Goal: Ask a question: Seek information or help from site administrators or community

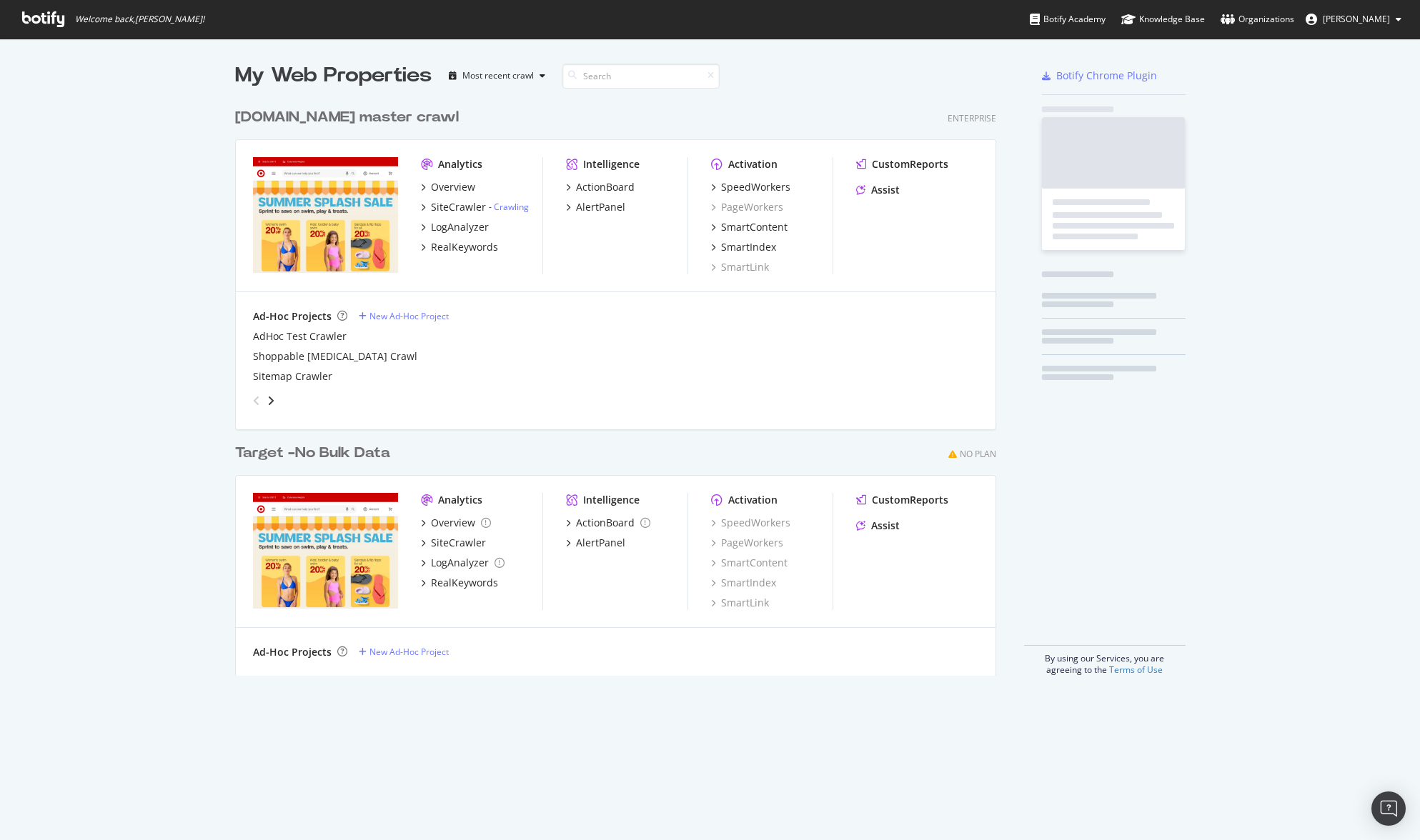
scroll to position [586, 773]
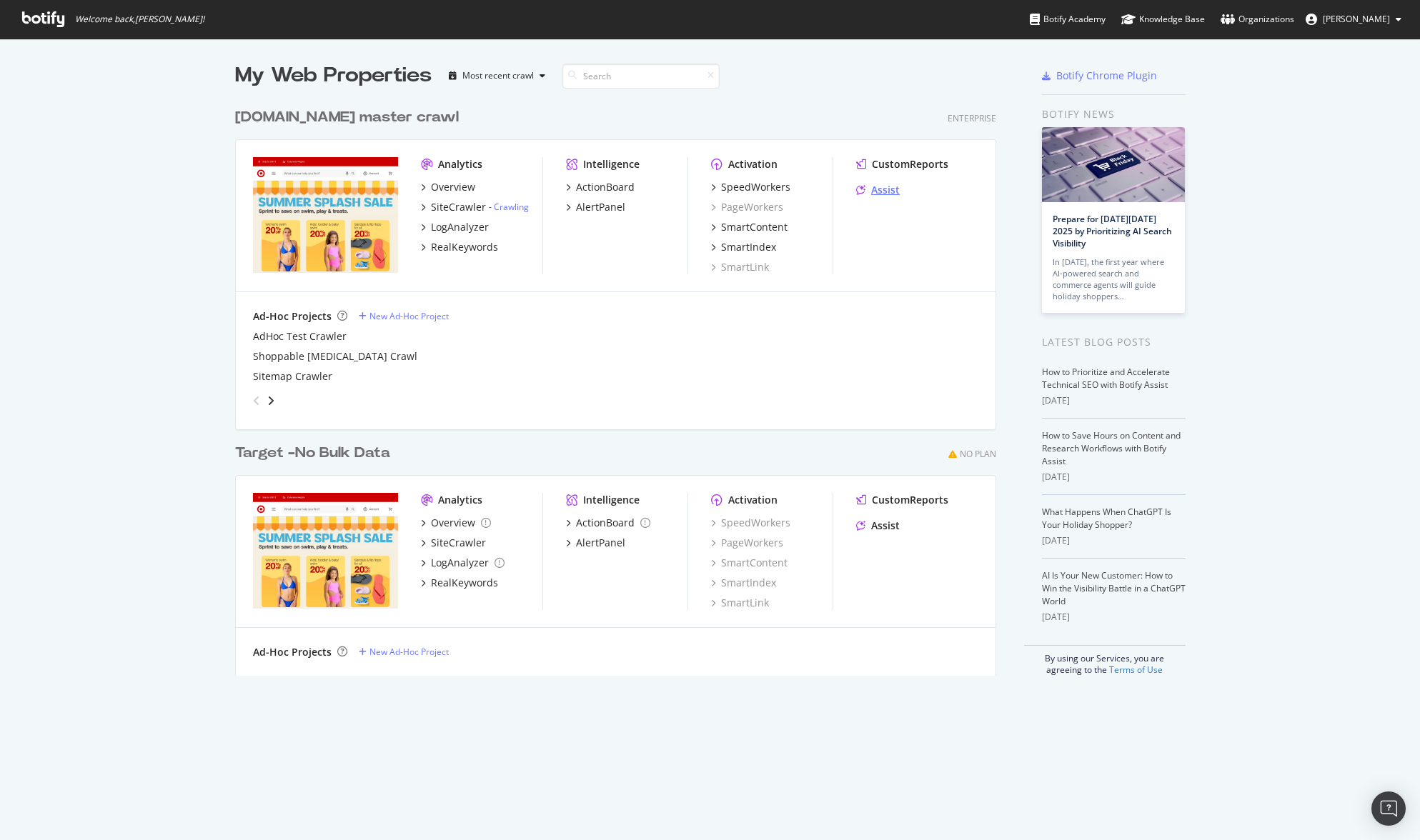
click at [891, 190] on div "Assist" at bounding box center [884, 190] width 29 height 14
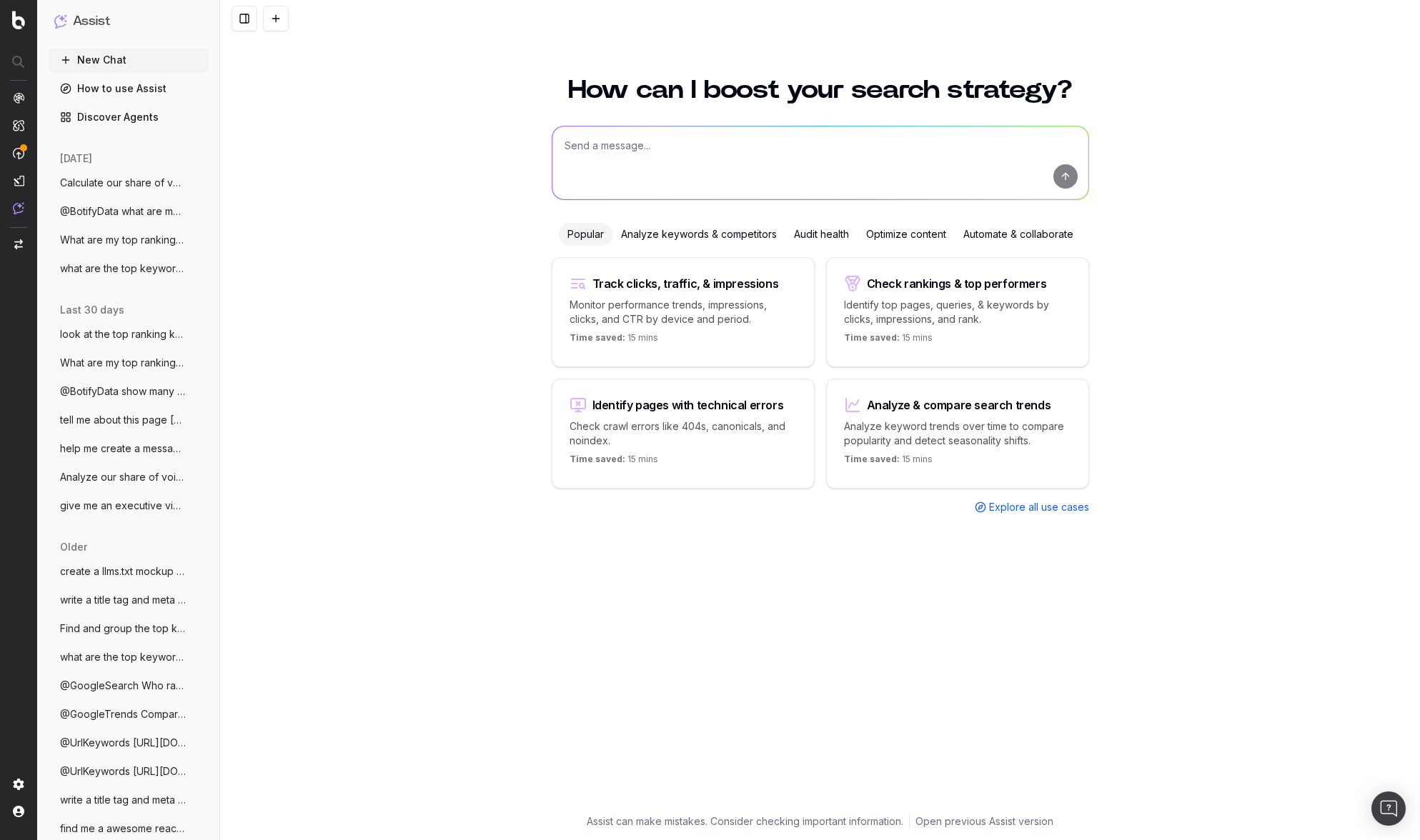
drag, startPoint x: 135, startPoint y: 66, endPoint x: 152, endPoint y: 66, distance: 17.0
click at [143, 66] on button "New Chat" at bounding box center [128, 59] width 160 height 23
click at [620, 153] on textarea at bounding box center [820, 163] width 536 height 73
paste textarea "[URL][DOMAIN_NAME]"
type textarea "[URL][DOMAIN_NAME] write a title tag and meta desccription for this page"
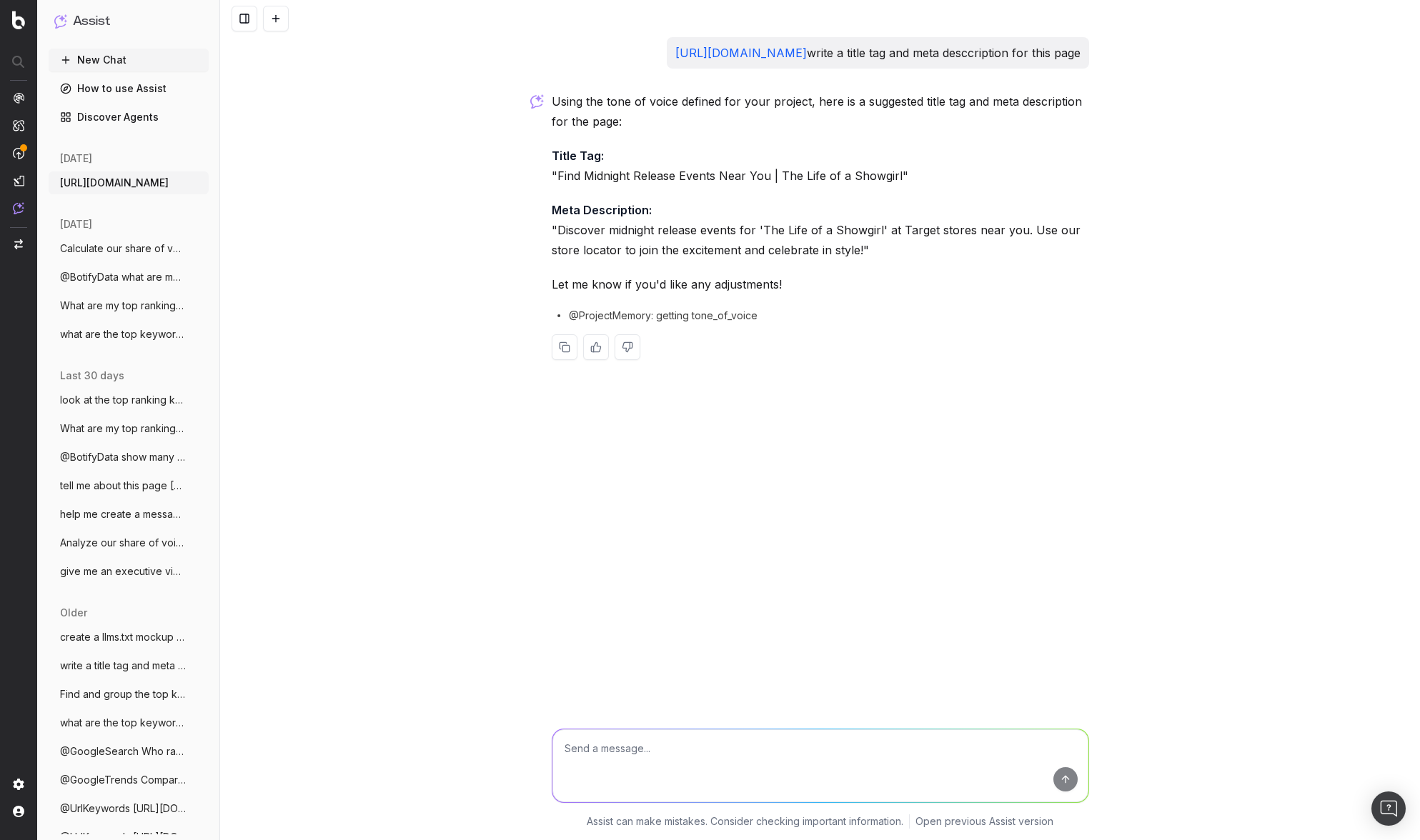
click at [786, 754] on textarea at bounding box center [820, 766] width 536 height 73
paste textarea "Loremi Dolors™ Ametco Adipis™ Elit Seddoe Tempor 935™ Incididu & Utla Etdo Magn…"
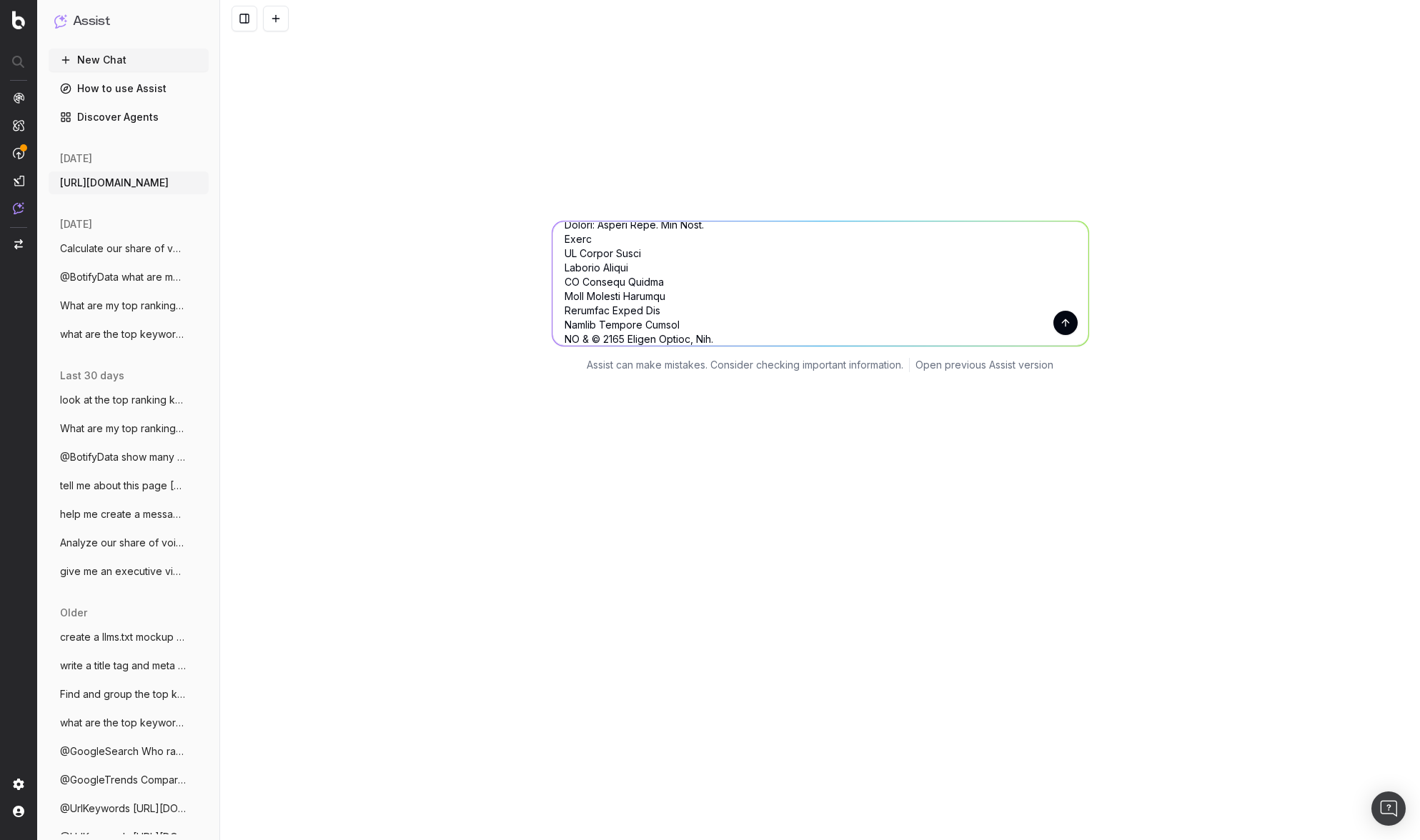
scroll to position [430, 0]
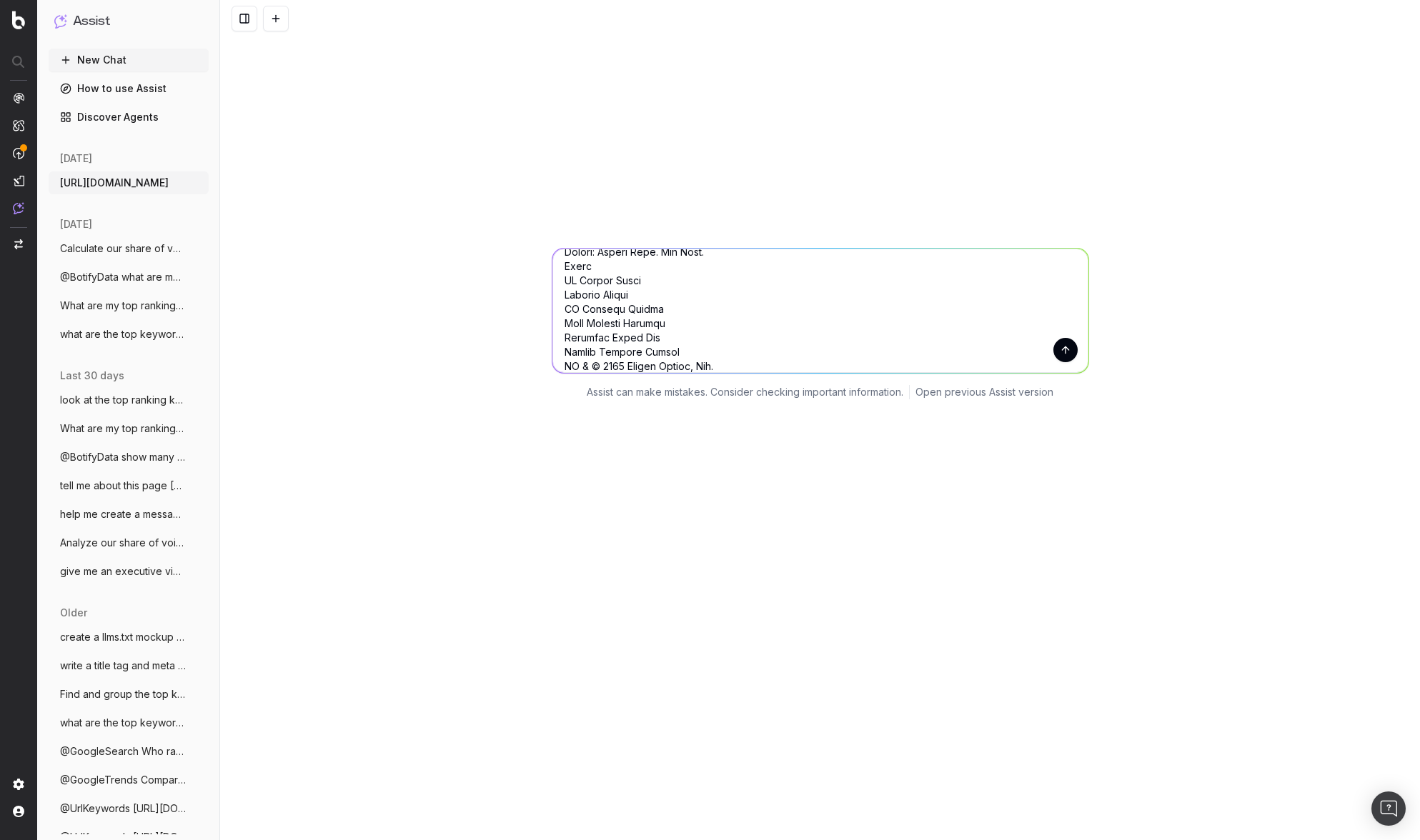
type textarea "Loremi Dolors™ Ametco Adipis™ Elit Seddoe Tempor 935™ Incididu & Utla Etdo Magn…"
click at [1065, 352] on button "submit" at bounding box center [1065, 350] width 25 height 25
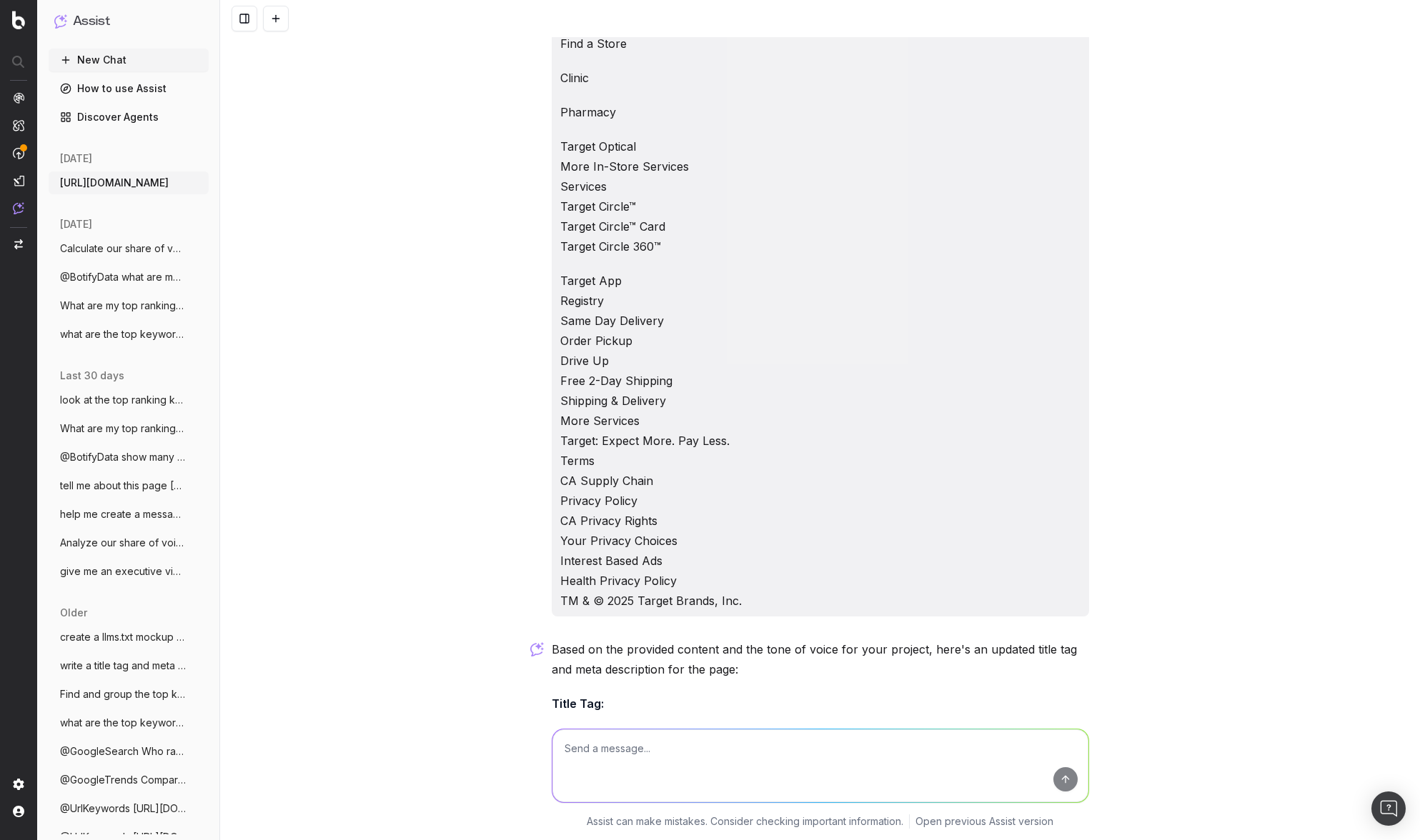
scroll to position [20932, 0]
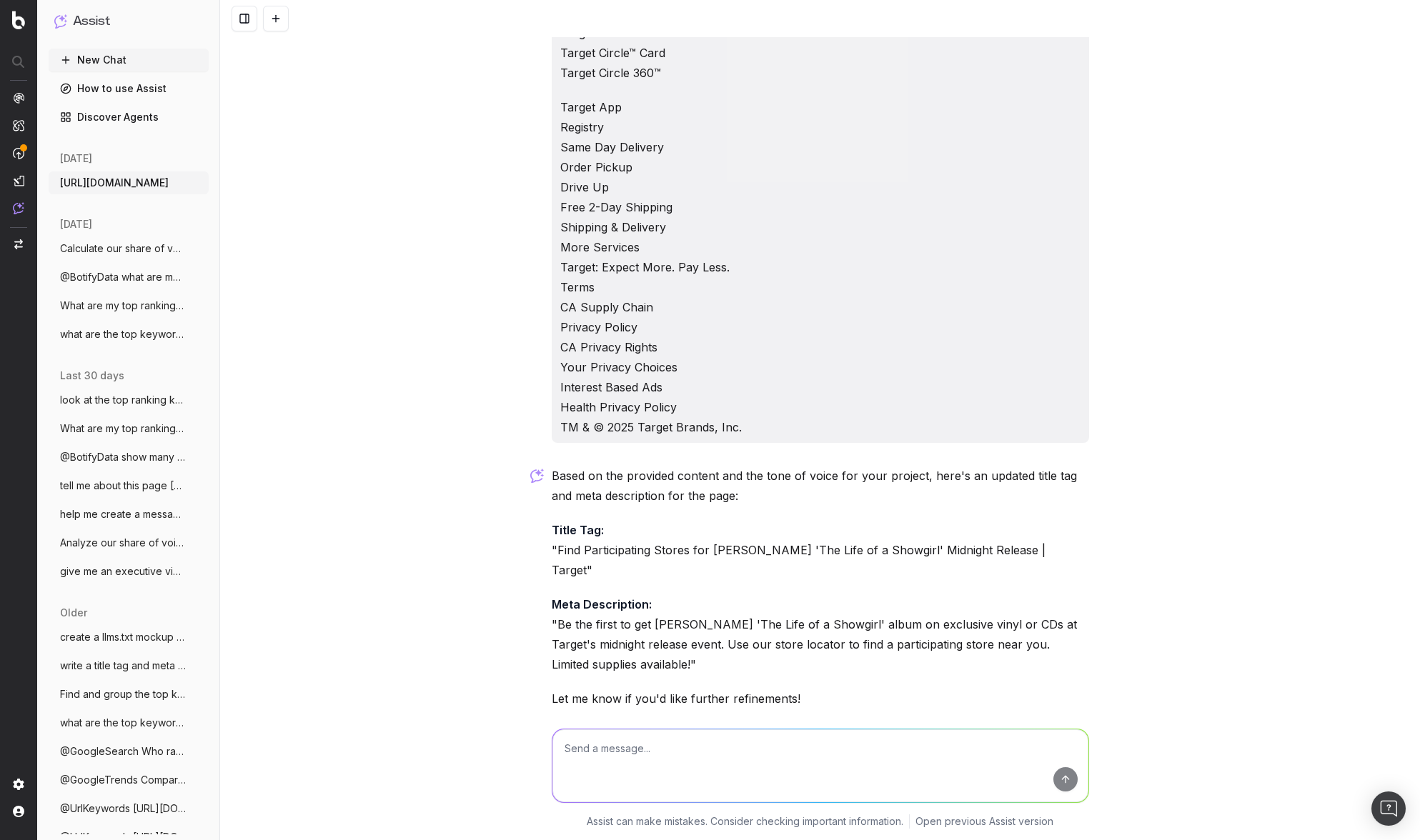
click at [409, 683] on div "[URL][DOMAIN_NAME] write a title tag and meta desccription for this page Using …" at bounding box center [820, 420] width 1200 height 840
click at [408, 683] on div "[URL][DOMAIN_NAME] write a title tag and meta desccription for this page Using …" at bounding box center [820, 420] width 1200 height 840
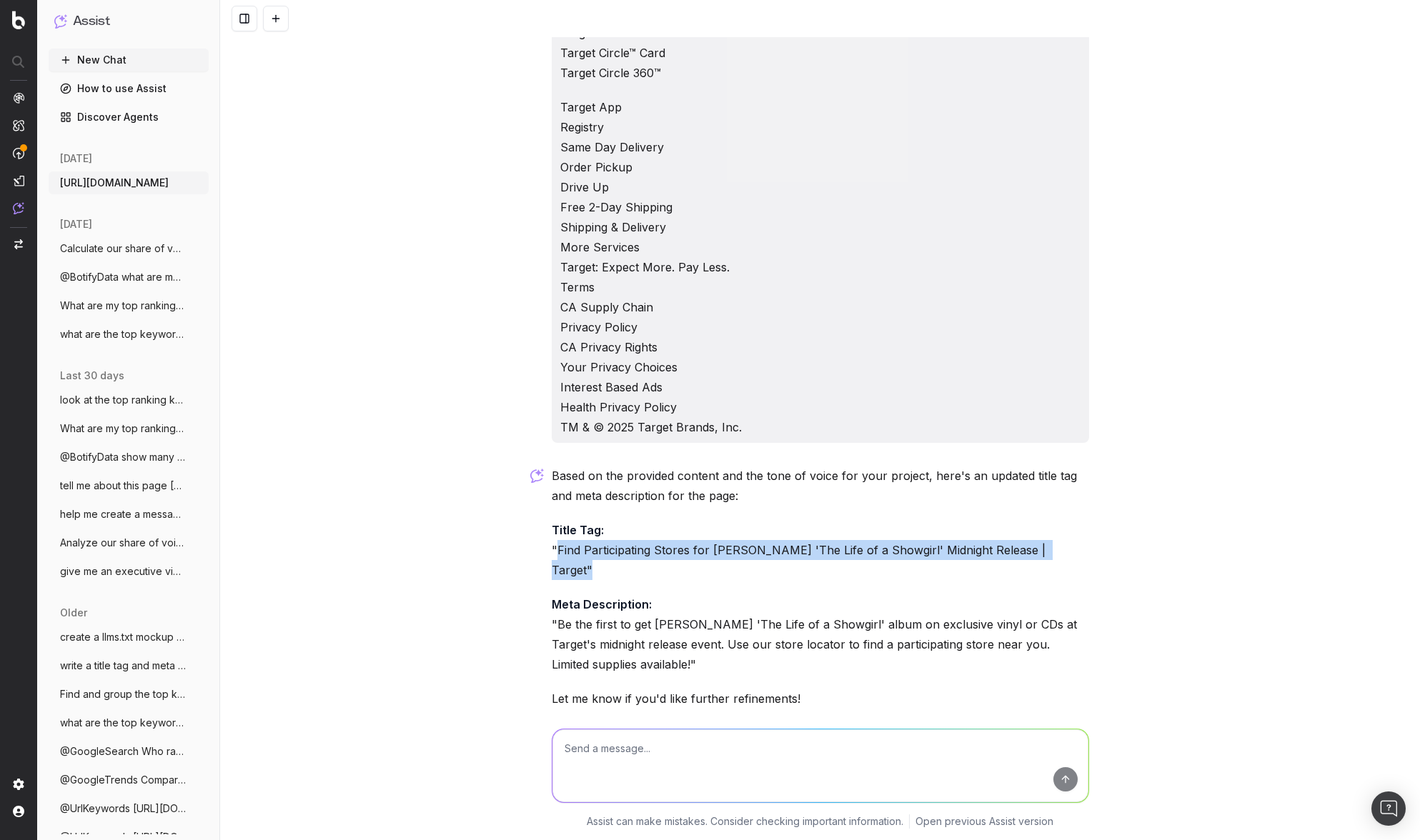
drag, startPoint x: 556, startPoint y: 508, endPoint x: 1053, endPoint y: 510, distance: 497.0
click at [1053, 520] on p "Title Tag: "Find Participating Stores for Taylor Swift's 'The Life of a Showgir…" at bounding box center [820, 549] width 538 height 60
copy p "Find Participating Stores for Taylor Swift's 'The Life of a Showgirl' Midnight …"
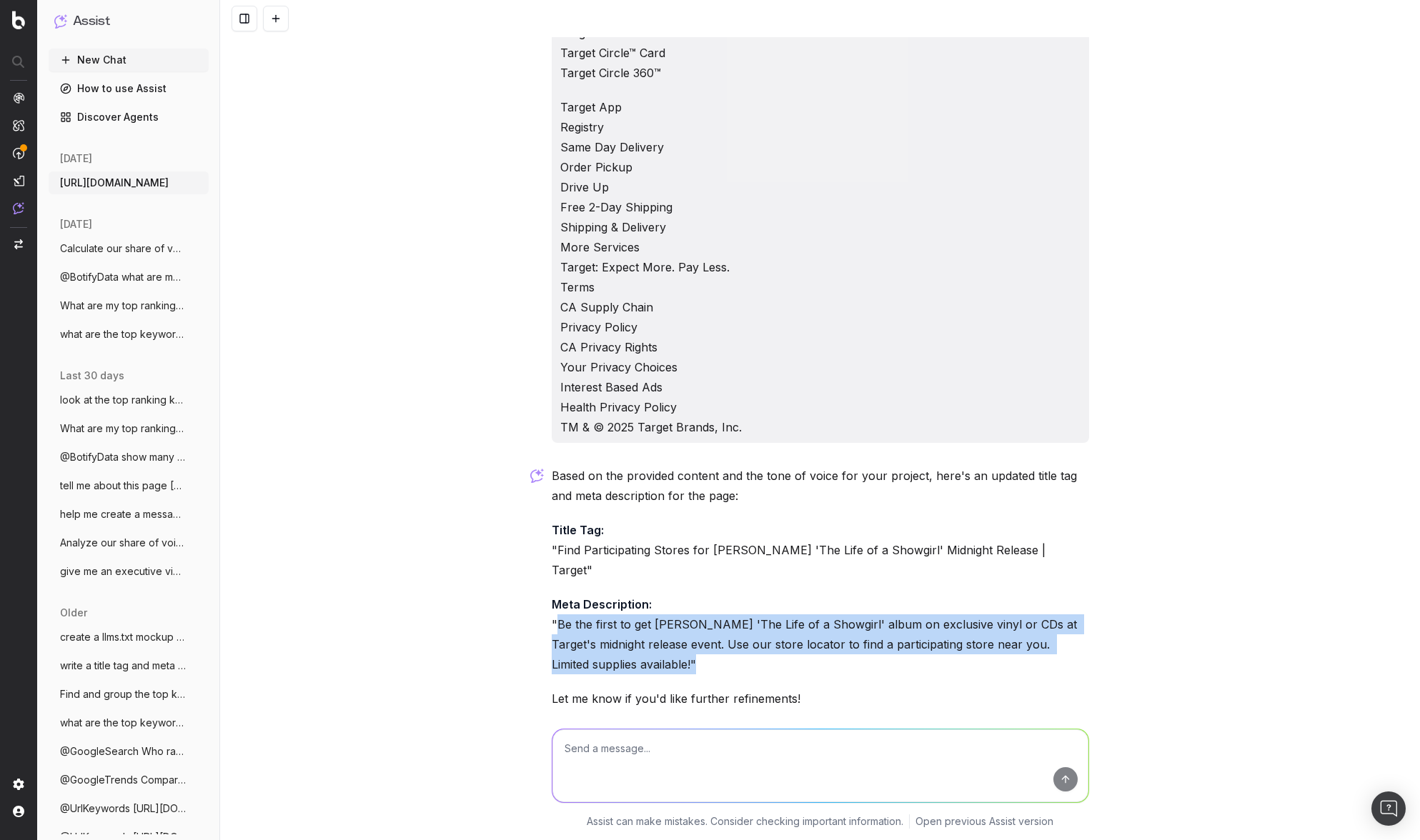
drag, startPoint x: 556, startPoint y: 564, endPoint x: 650, endPoint y: 604, distance: 102.2
click at [650, 604] on p "Meta Description: "Be the first to get Taylor Swift's 'The Life of a Showgirl' …" at bounding box center [820, 634] width 538 height 80
copy p "Be the first to get Taylor Swift's 'The Life of a Showgirl' album on exclusive …"
